Goal: Transaction & Acquisition: Obtain resource

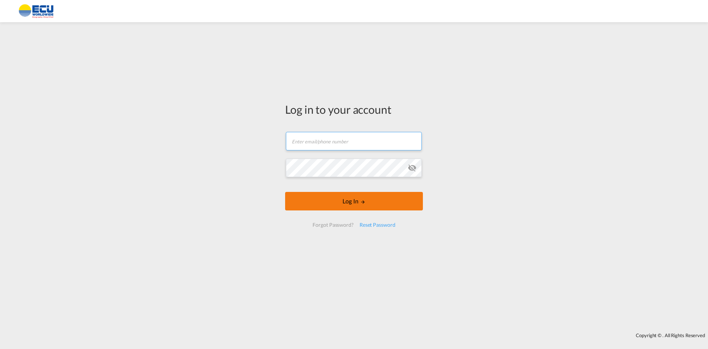
type input "[EMAIL_ADDRESS][DOMAIN_NAME]"
click at [350, 202] on button "Log In" at bounding box center [354, 201] width 138 height 19
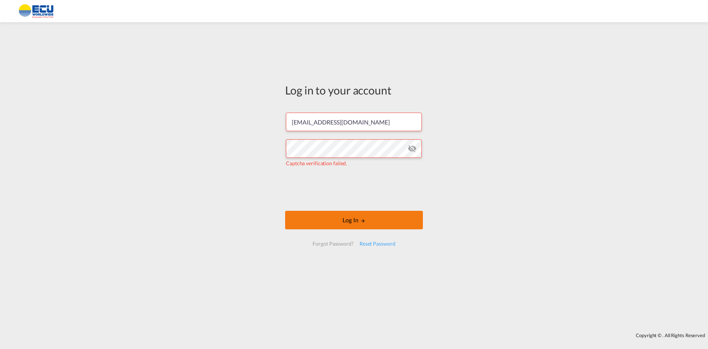
click at [350, 222] on button "Log In" at bounding box center [354, 220] width 138 height 19
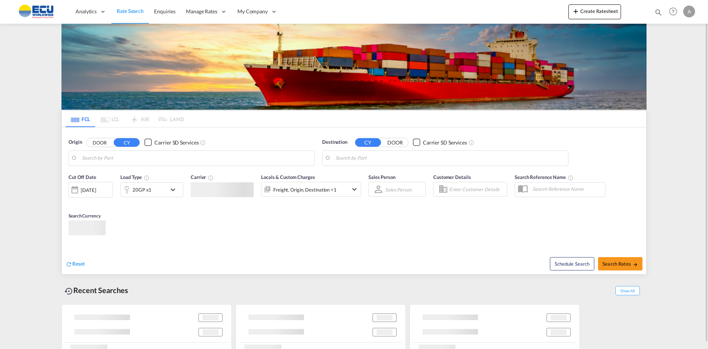
type input "[GEOGRAPHIC_DATA] ([GEOGRAPHIC_DATA]), [GEOGRAPHIC_DATA]"
type input "[GEOGRAPHIC_DATA], CIABJ"
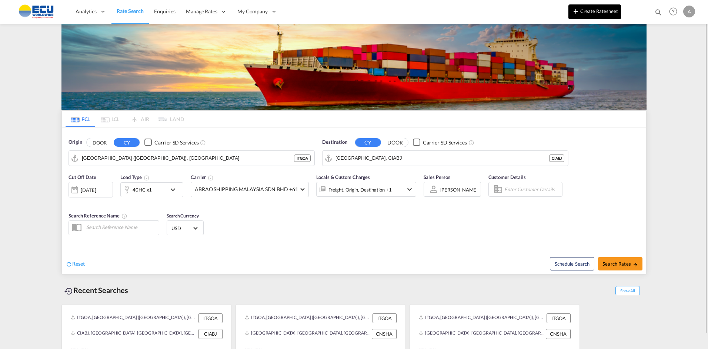
click at [579, 9] on button "Create Ratesheet" at bounding box center [595, 11] width 53 height 15
